Goal: Information Seeking & Learning: Learn about a topic

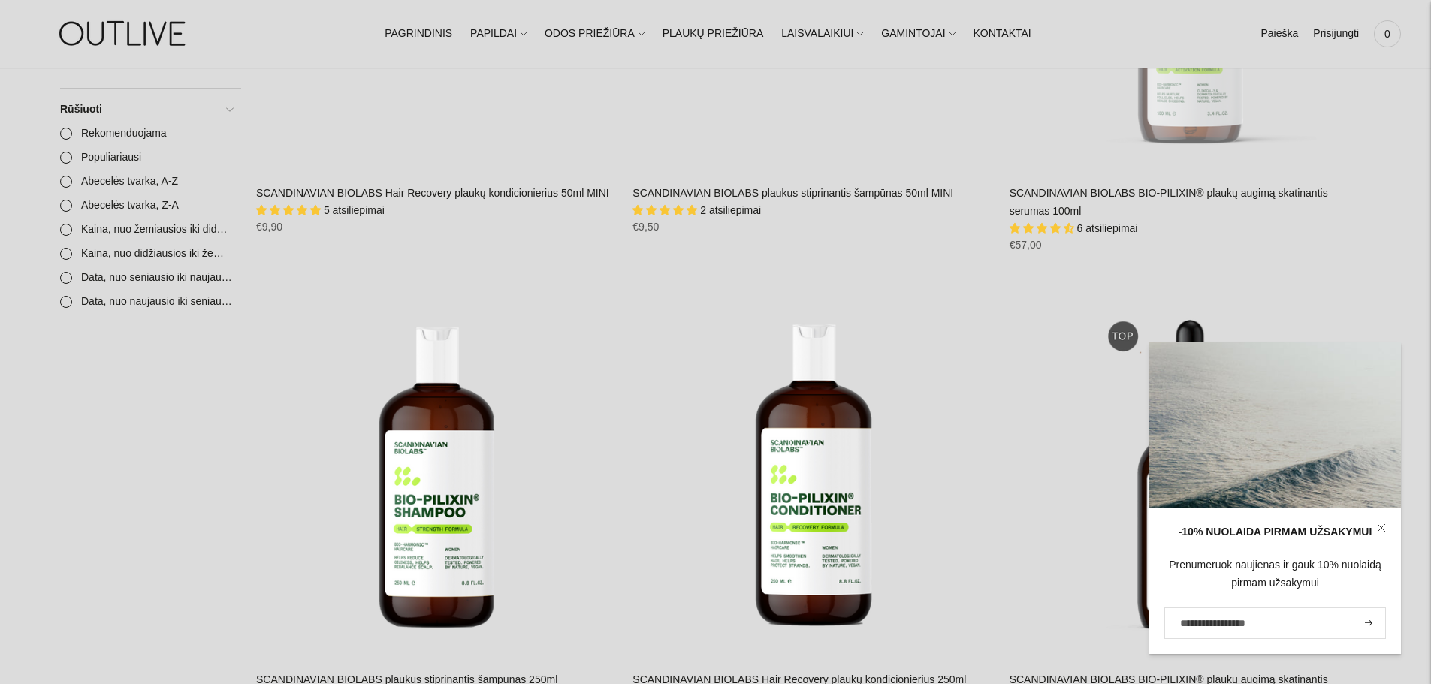
scroll to position [601, 0]
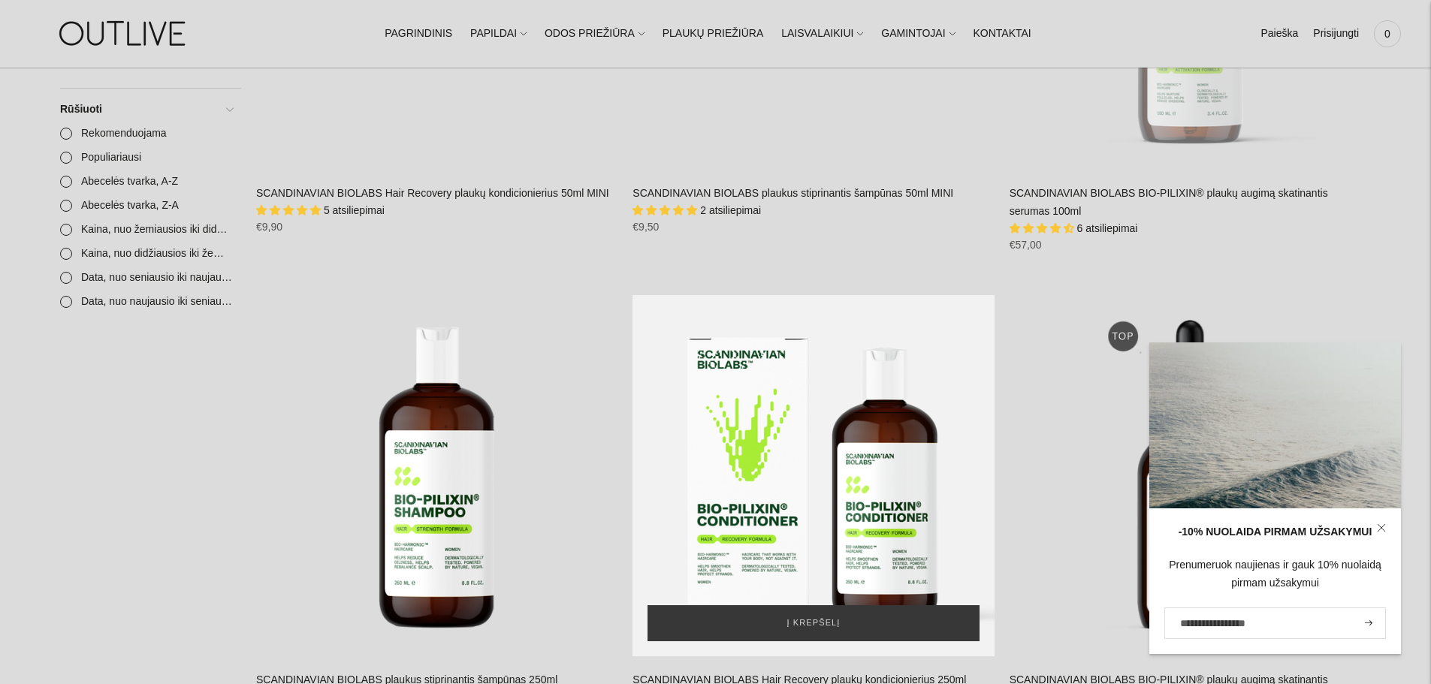
click at [849, 445] on div "SCANDINAVIAN BIOLABS Hair Recovery plaukų kondicionierius 250ml\a" at bounding box center [812, 475] width 361 height 361
drag, startPoint x: 795, startPoint y: 498, endPoint x: 766, endPoint y: 520, distance: 35.9
click at [766, 520] on div "SCANDINAVIAN BIOLABS Hair Recovery plaukų kondicionierius 250ml\a" at bounding box center [812, 475] width 361 height 361
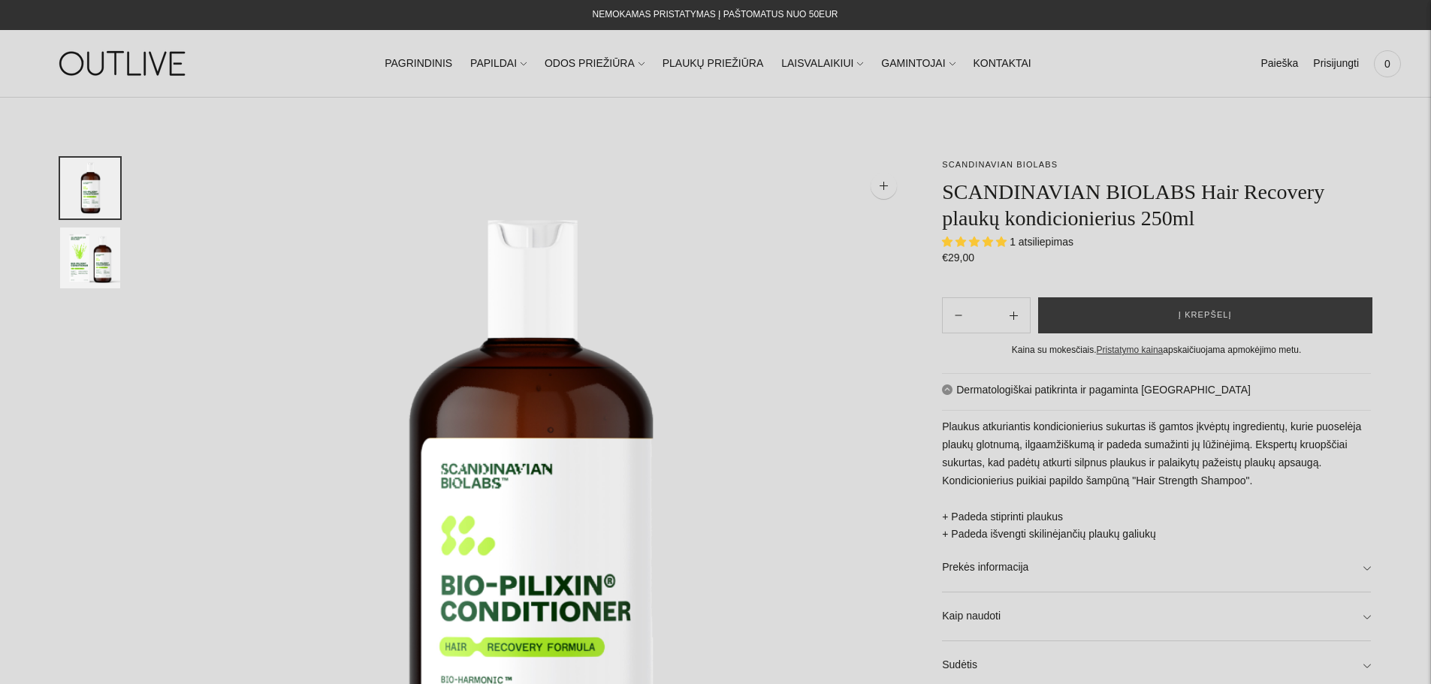
click at [81, 259] on img "Translation missing: en.general.accessibility.image_thumbail" at bounding box center [90, 258] width 60 height 61
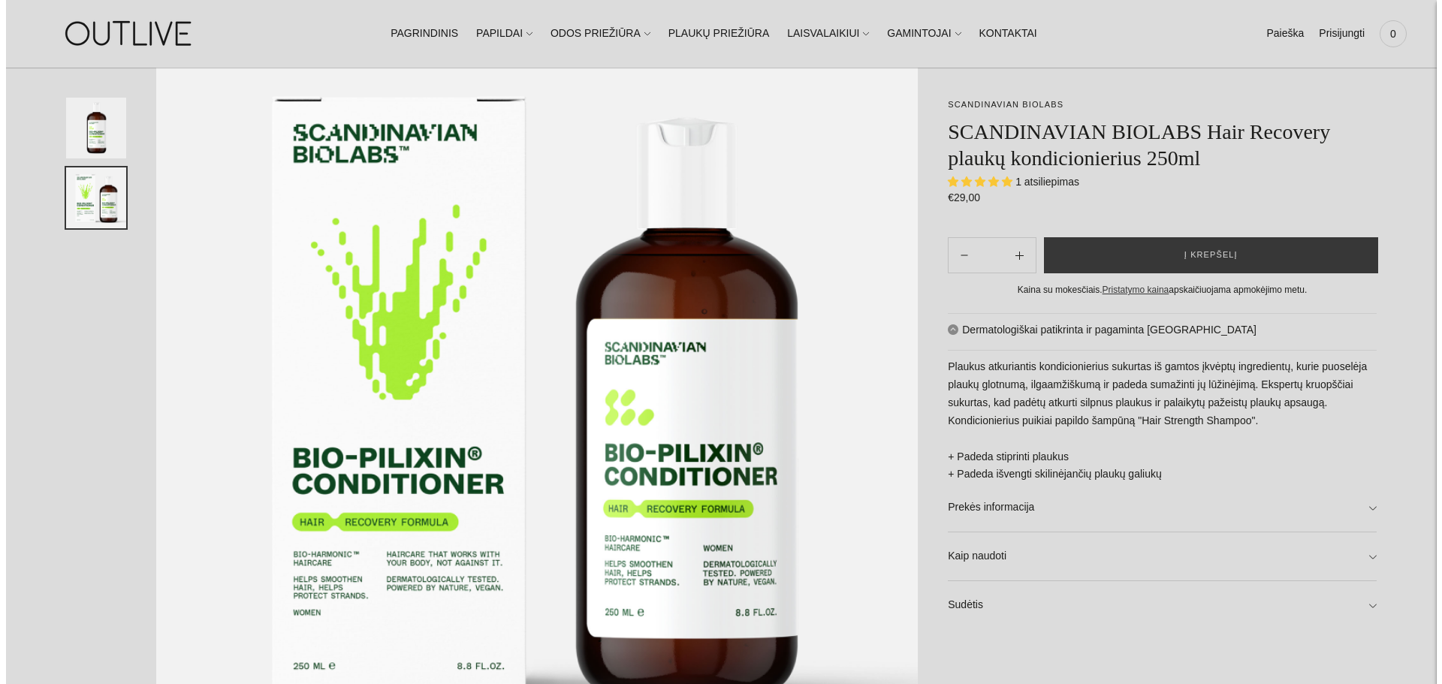
scroll to position [300, 0]
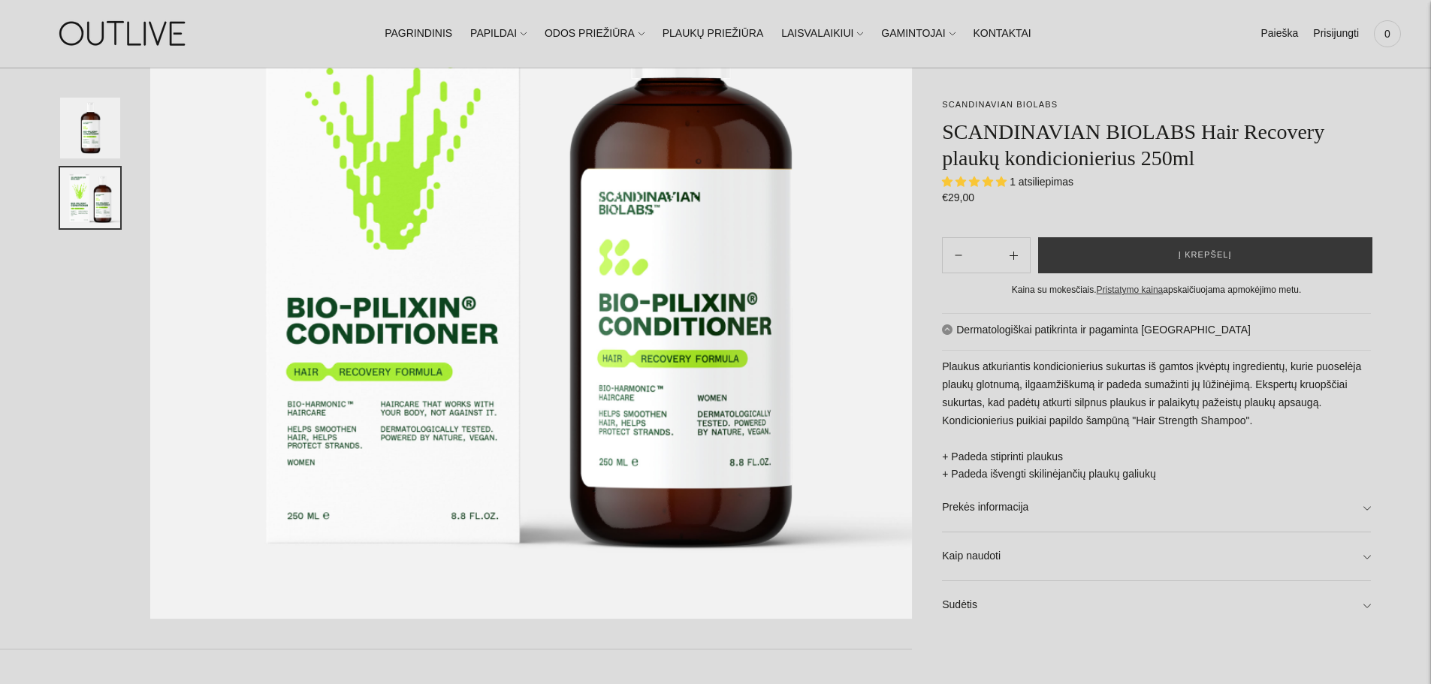
click at [726, 350] on img at bounding box center [531, 238] width 762 height 762
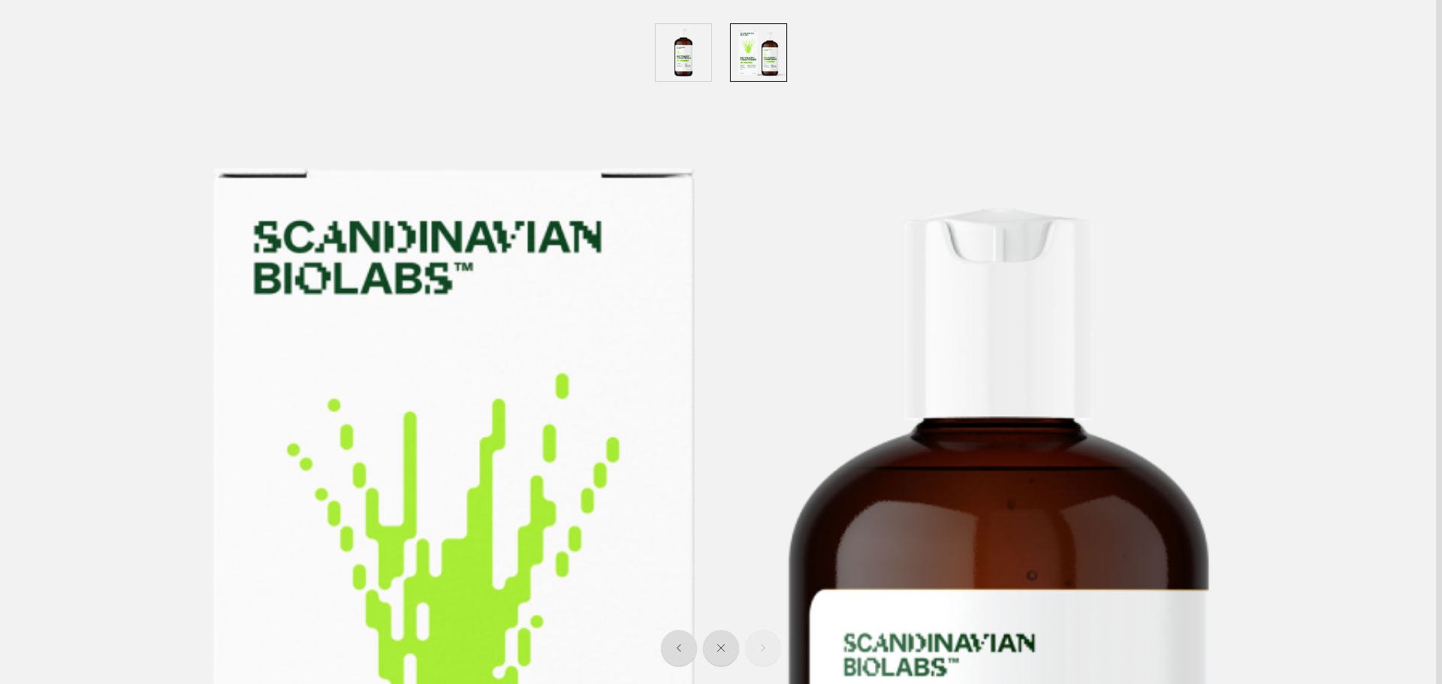
scroll to position [75, 0]
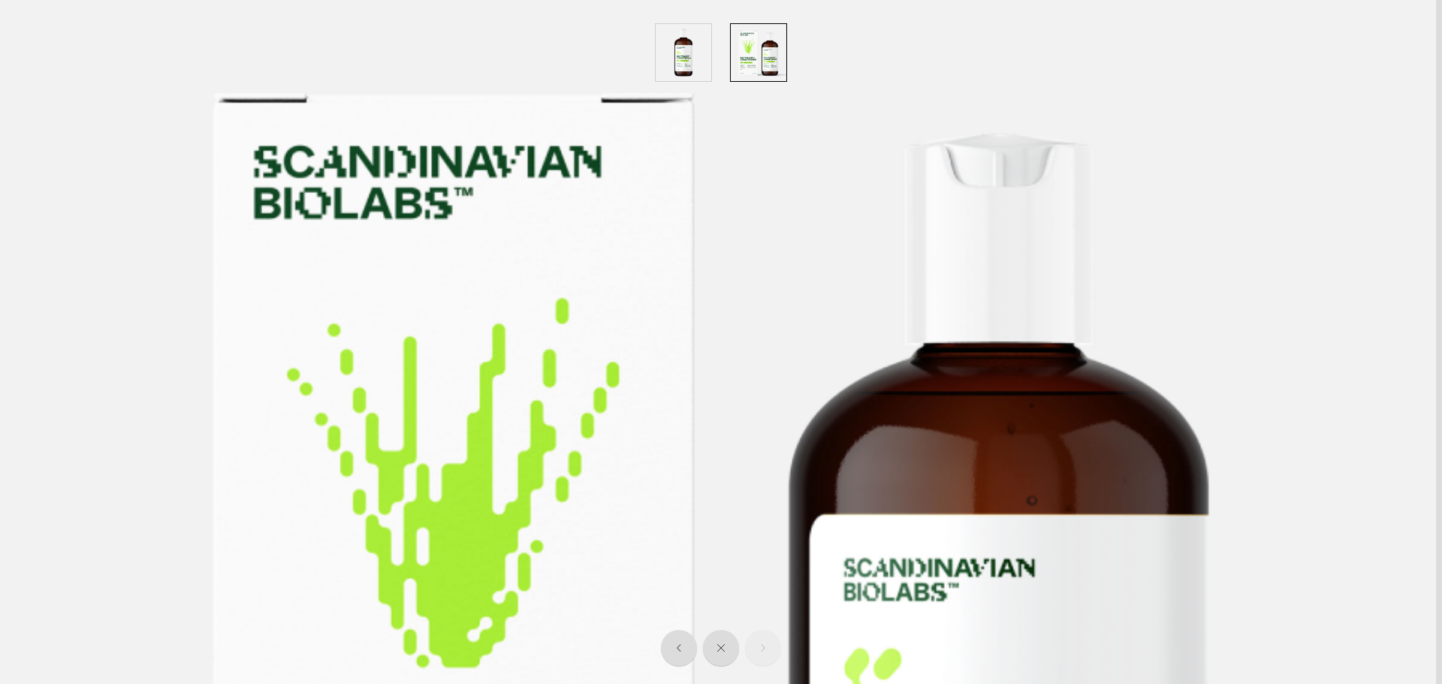
click at [982, 374] on img at bounding box center [715, 646] width 1442 height 1442
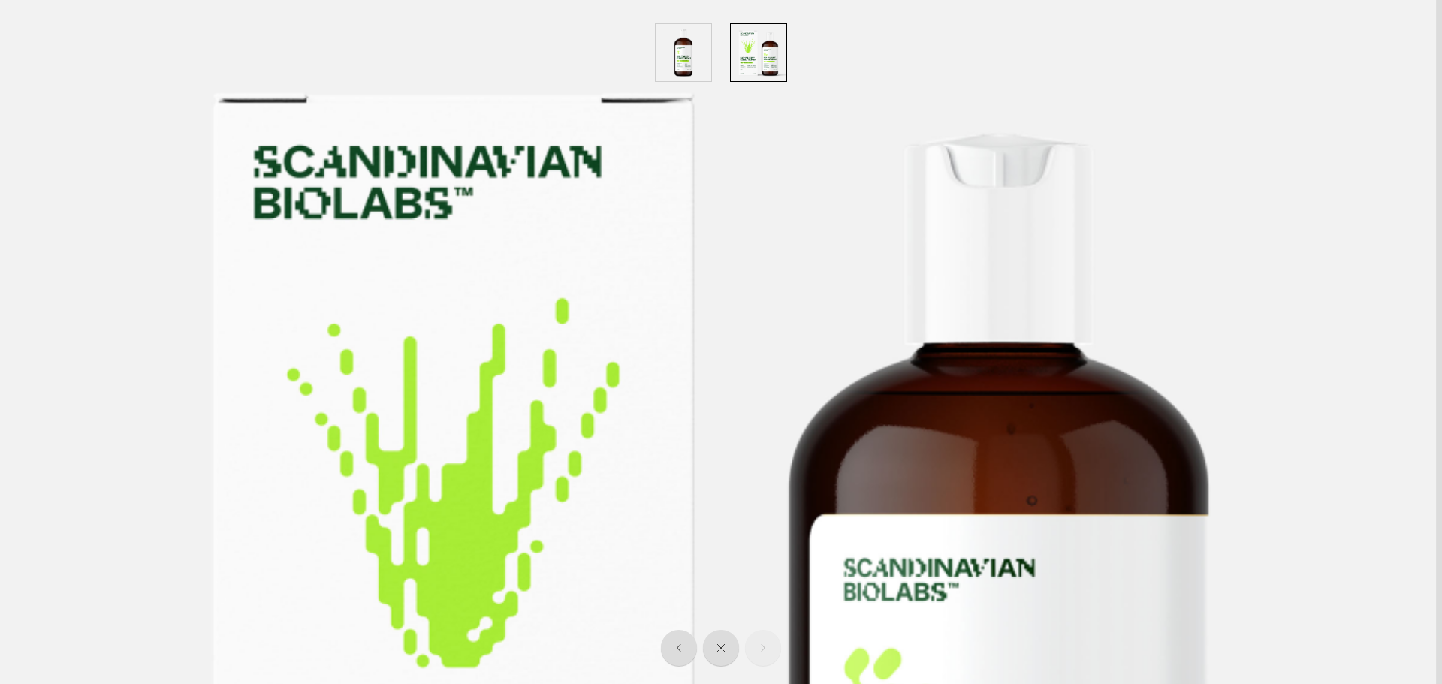
click at [975, 367] on img at bounding box center [715, 646] width 1442 height 1442
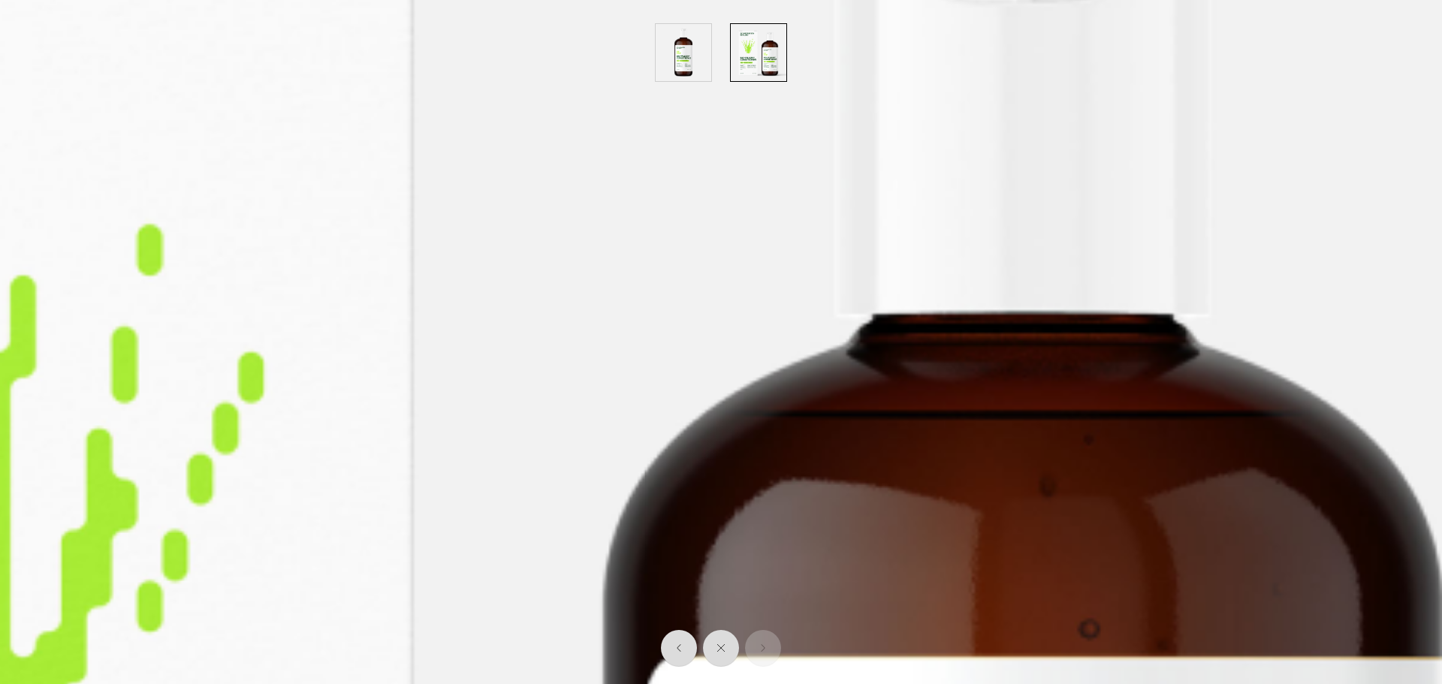
scroll to position [225, 0]
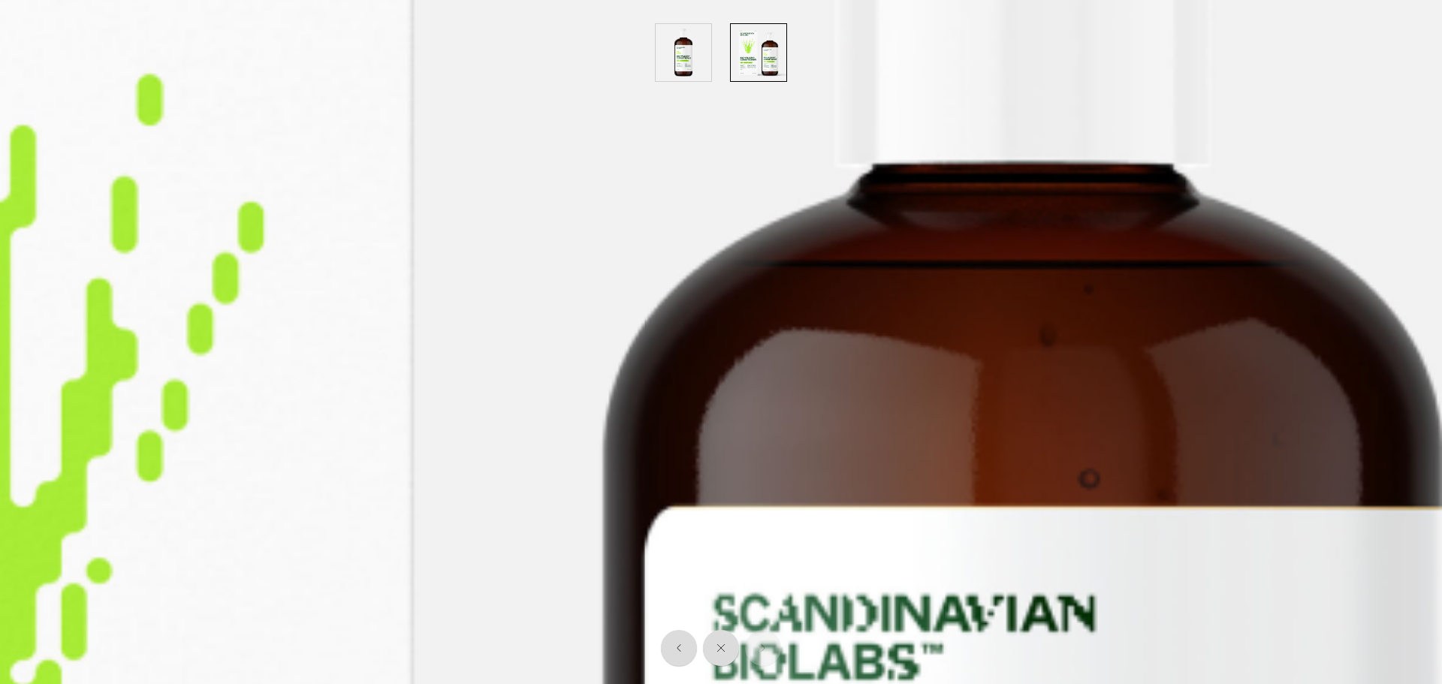
click at [704, 80] on img "button" at bounding box center [684, 52] width 56 height 57
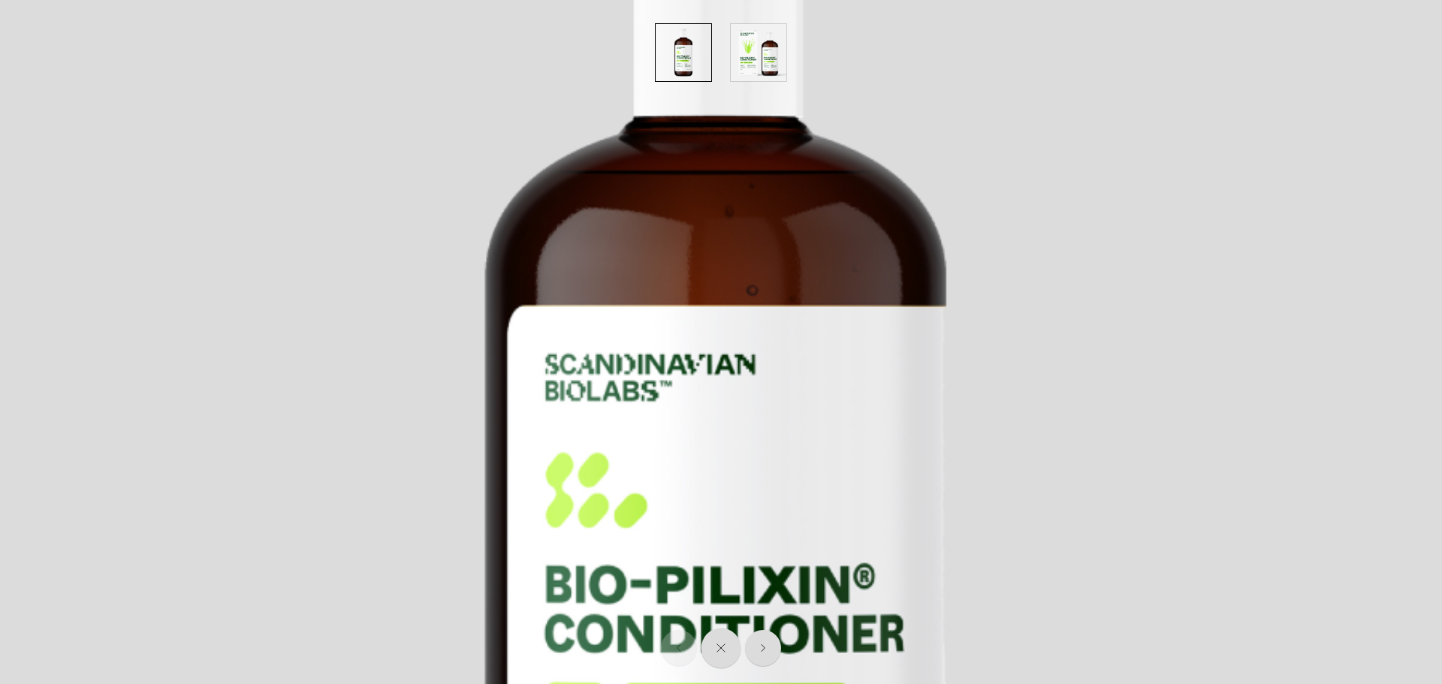
click at [723, 643] on icon "Close" at bounding box center [721, 648] width 10 height 10
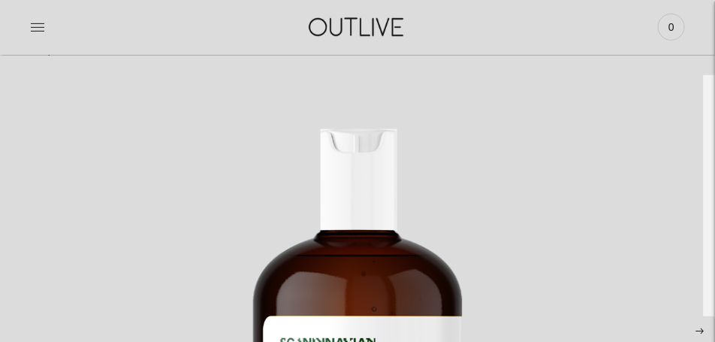
scroll to position [0, 0]
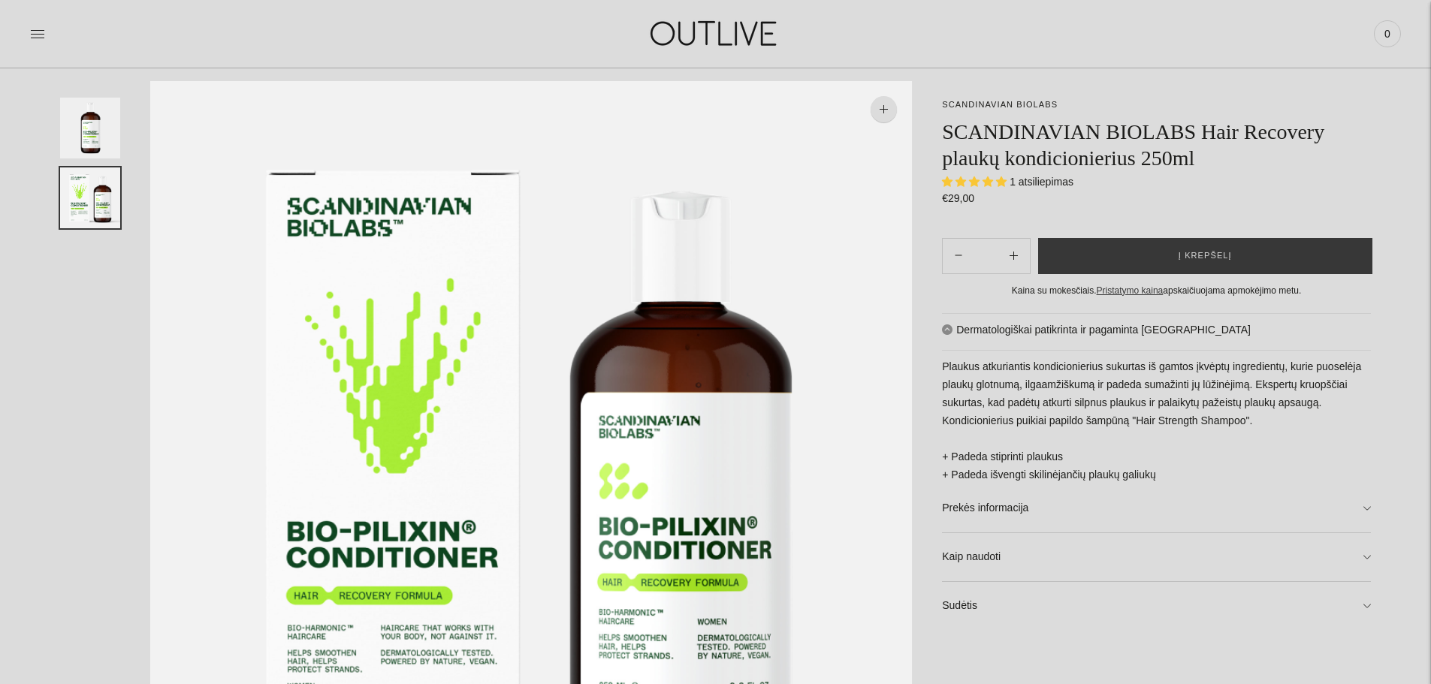
click at [550, 487] on img at bounding box center [531, 462] width 762 height 762
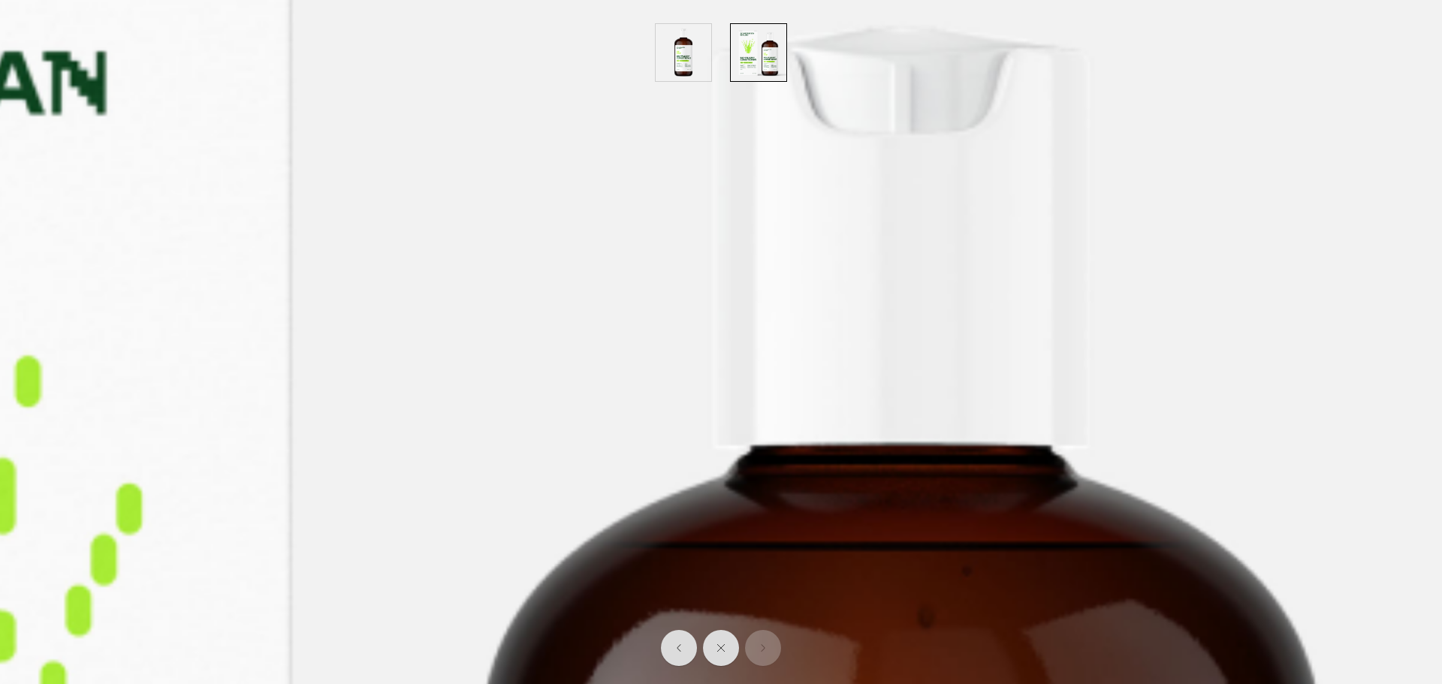
click at [677, 66] on img "button" at bounding box center [684, 52] width 56 height 57
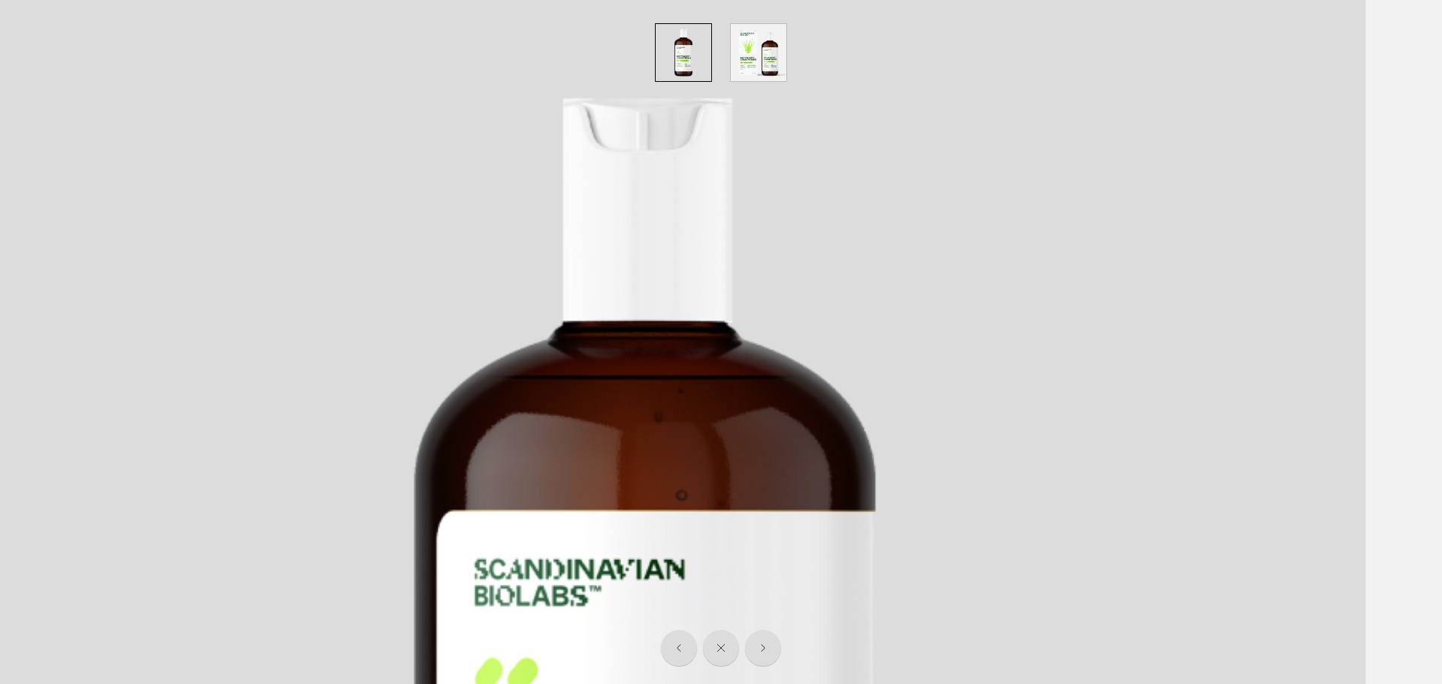
drag, startPoint x: 737, startPoint y: 69, endPoint x: 750, endPoint y: 69, distance: 12.8
click at [738, 69] on img "button" at bounding box center [759, 52] width 56 height 57
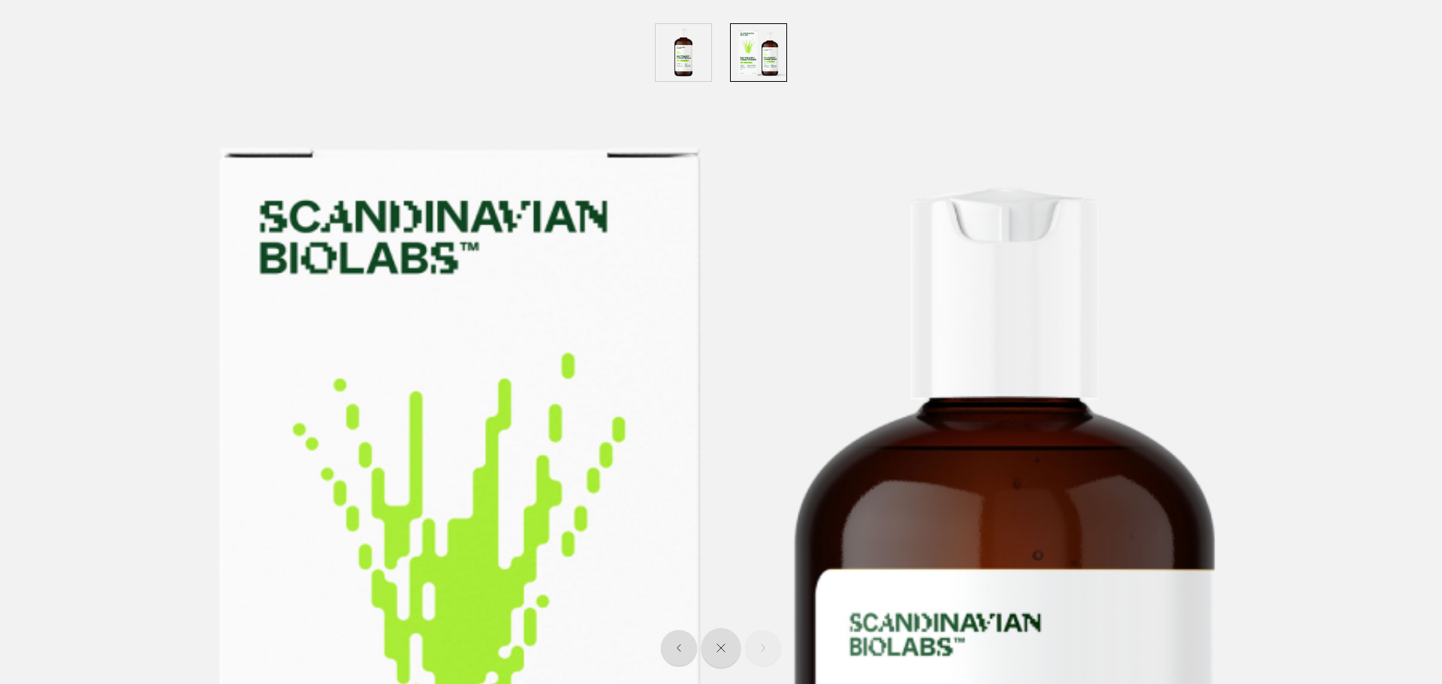
click at [721, 649] on icon "Close" at bounding box center [721, 648] width 10 height 10
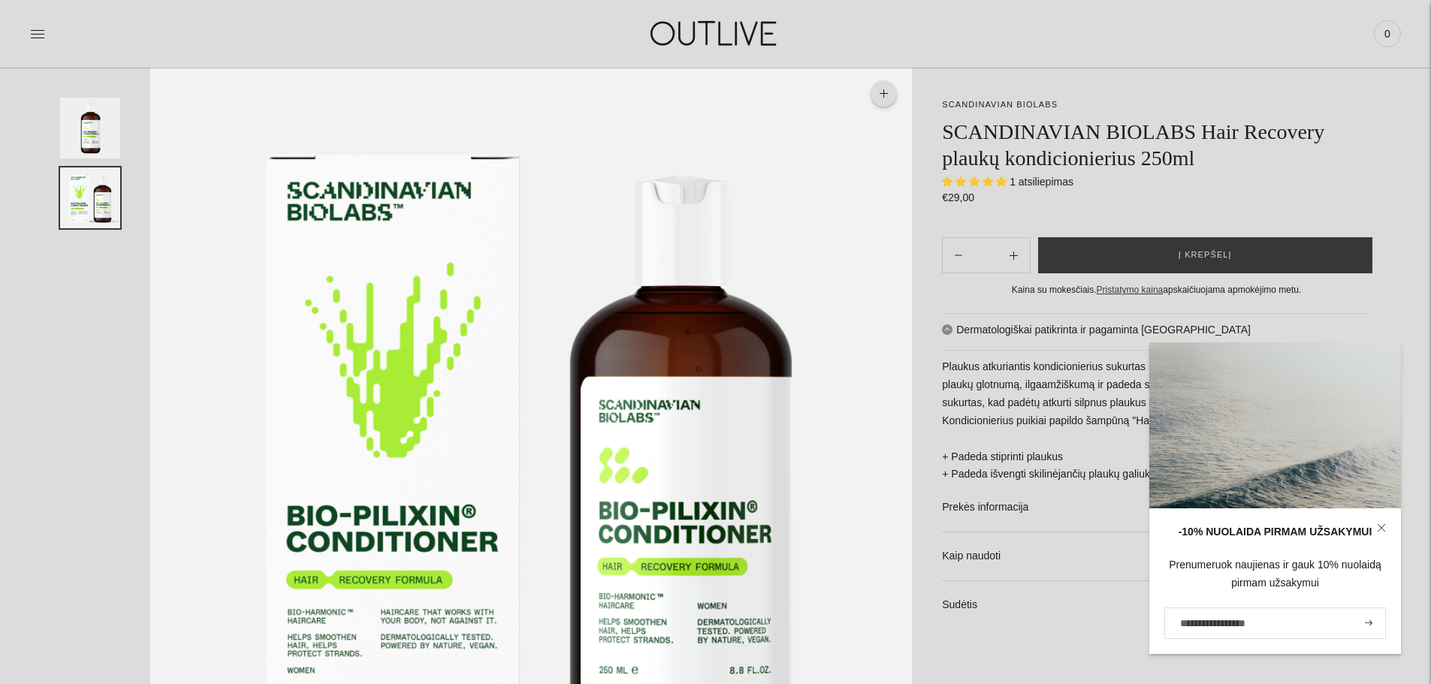
click at [885, 89] on icon "button" at bounding box center [883, 93] width 8 height 8
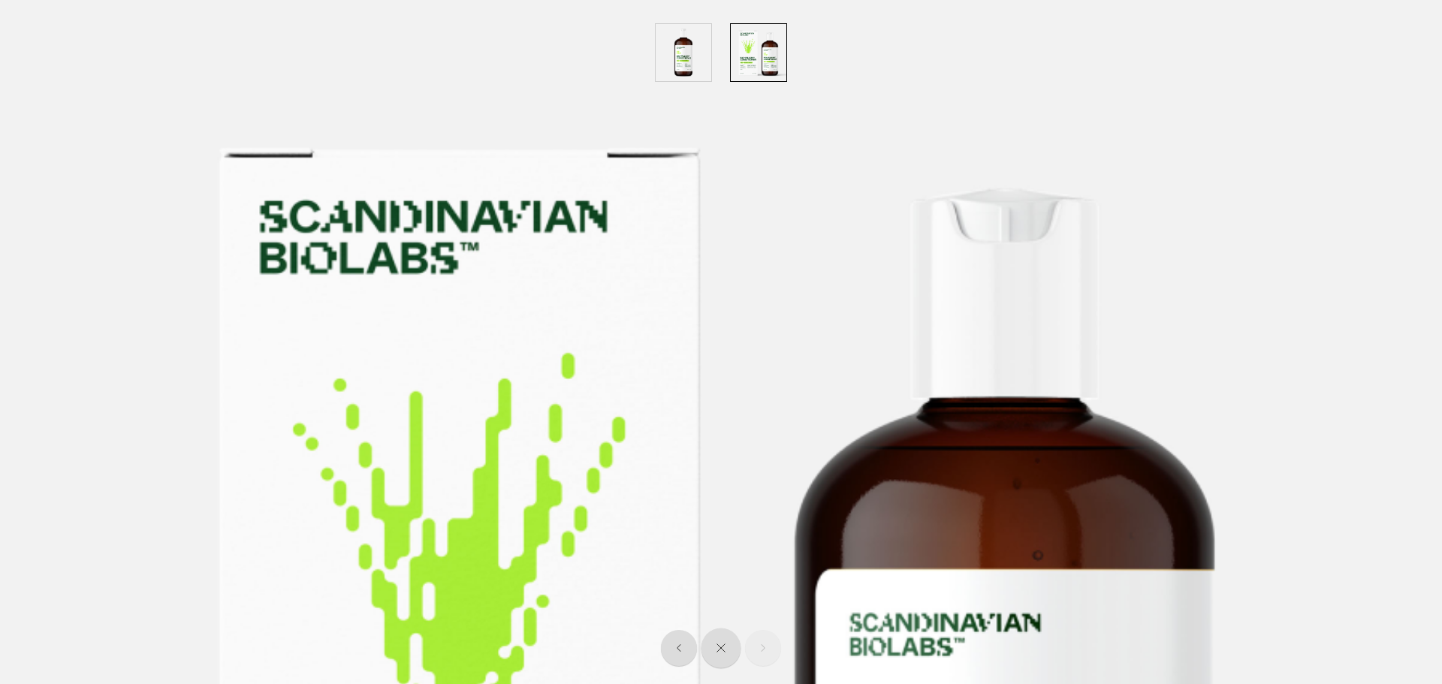
click at [718, 655] on button "Close" at bounding box center [721, 649] width 40 height 40
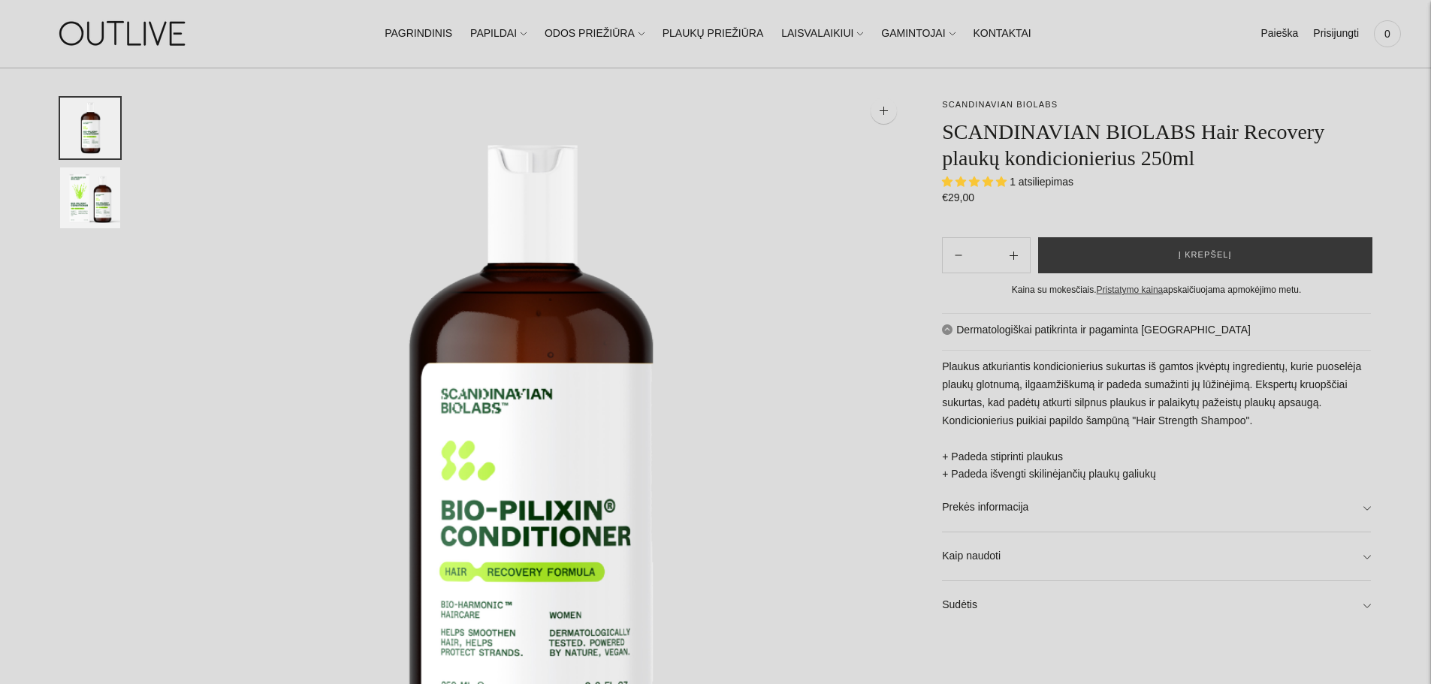
scroll to position [225, 0]
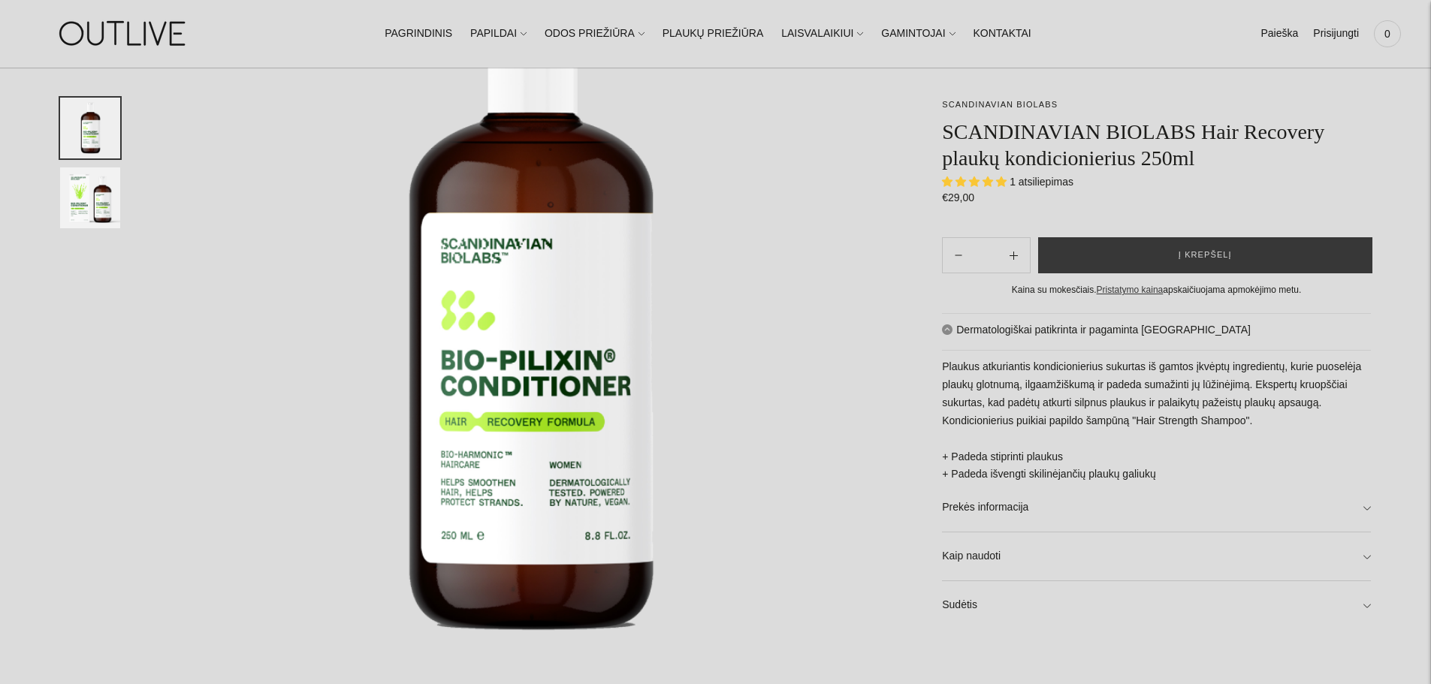
drag, startPoint x: 568, startPoint y: 406, endPoint x: 107, endPoint y: 204, distance: 503.2
click at [107, 204] on img "Translation missing: en.general.accessibility.image_thumbail" at bounding box center [90, 197] width 60 height 61
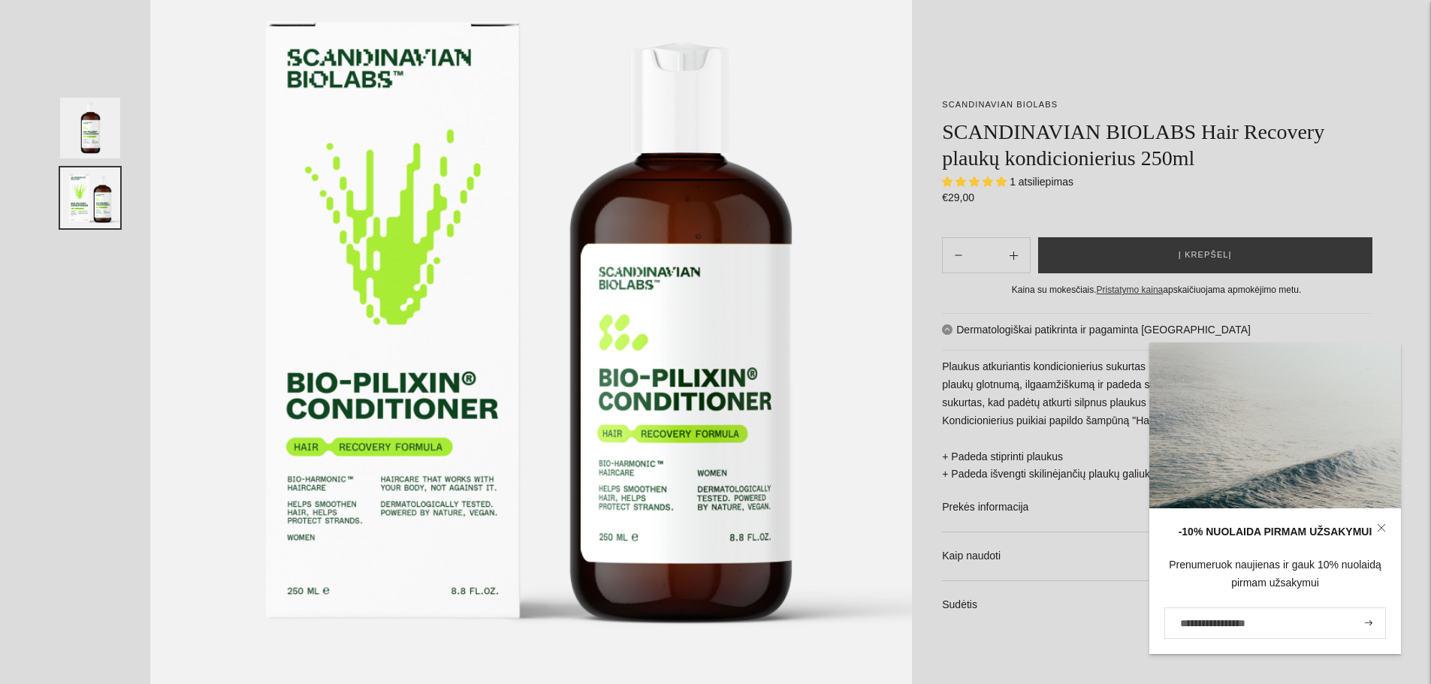
scroll to position [0, 0]
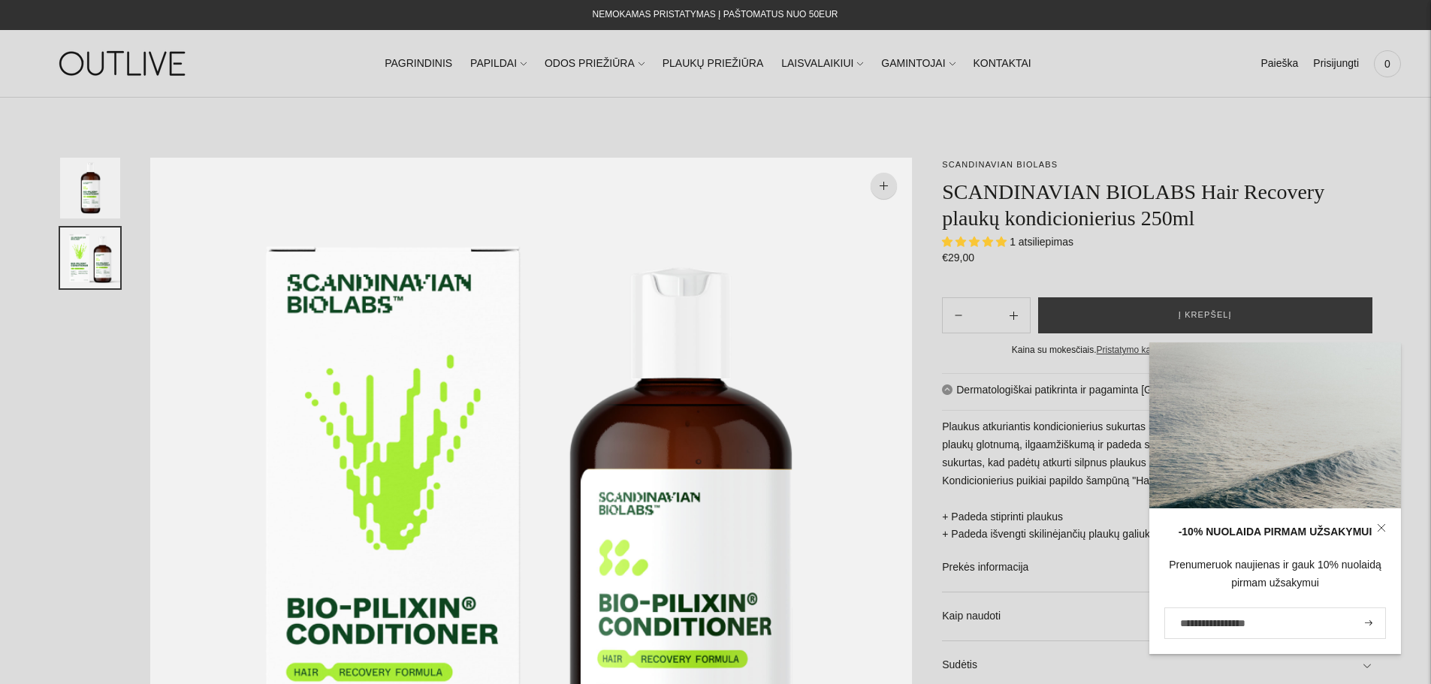
click at [1214, 231] on h1 "SCANDINAVIAN BIOLABS Hair Recovery plaukų kondicionierius 250ml" at bounding box center [1156, 205] width 429 height 53
